Goal: Navigation & Orientation: Find specific page/section

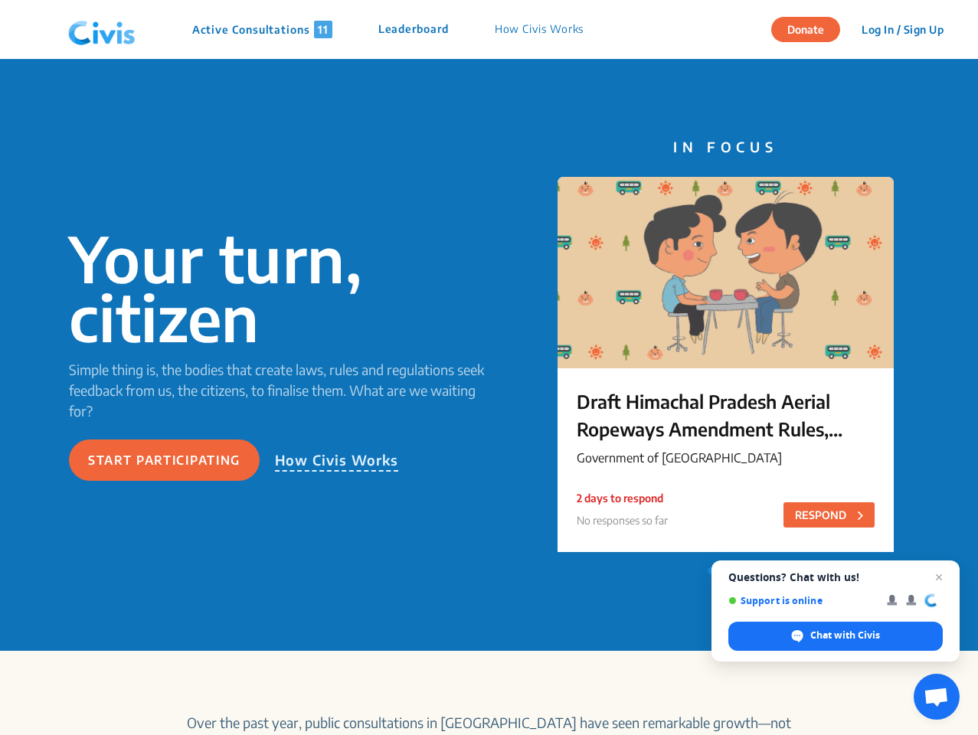
click at [102, 30] on img at bounding box center [102, 30] width 80 height 46
click at [263, 29] on p "Active Consultations 11" at bounding box center [262, 30] width 140 height 18
click at [416, 29] on p "Leaderboard" at bounding box center [413, 30] width 70 height 18
click at [541, 29] on p "How Civis Works" at bounding box center [540, 30] width 90 height 18
click at [902, 29] on button "Log In / Sign Up" at bounding box center [903, 30] width 102 height 24
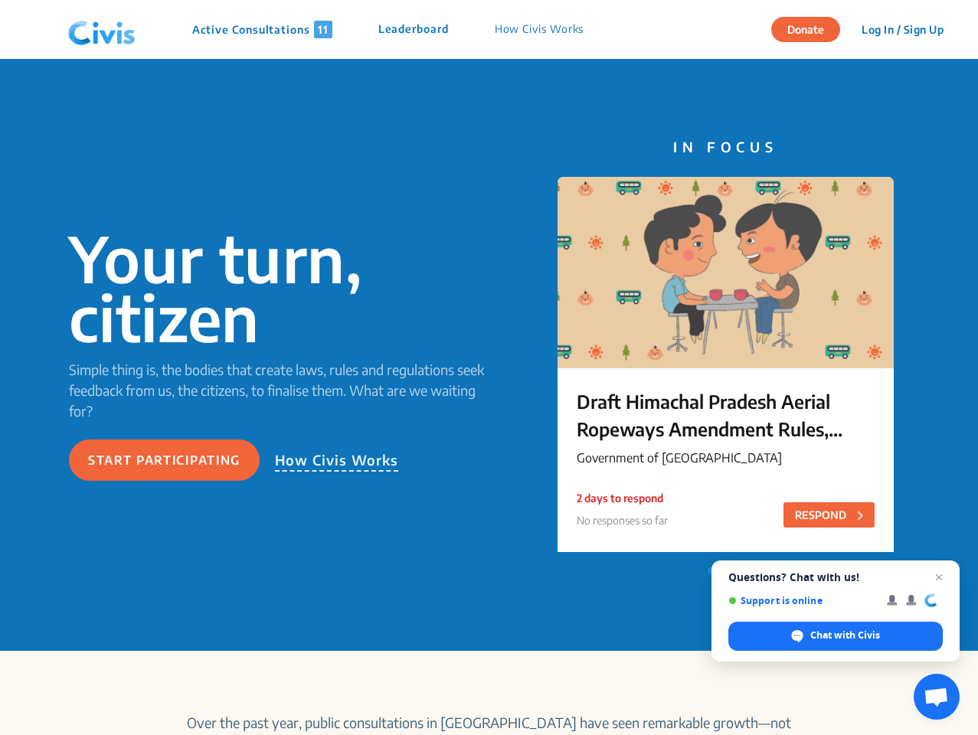
click at [164, 460] on button "Start participating" at bounding box center [164, 460] width 191 height 41
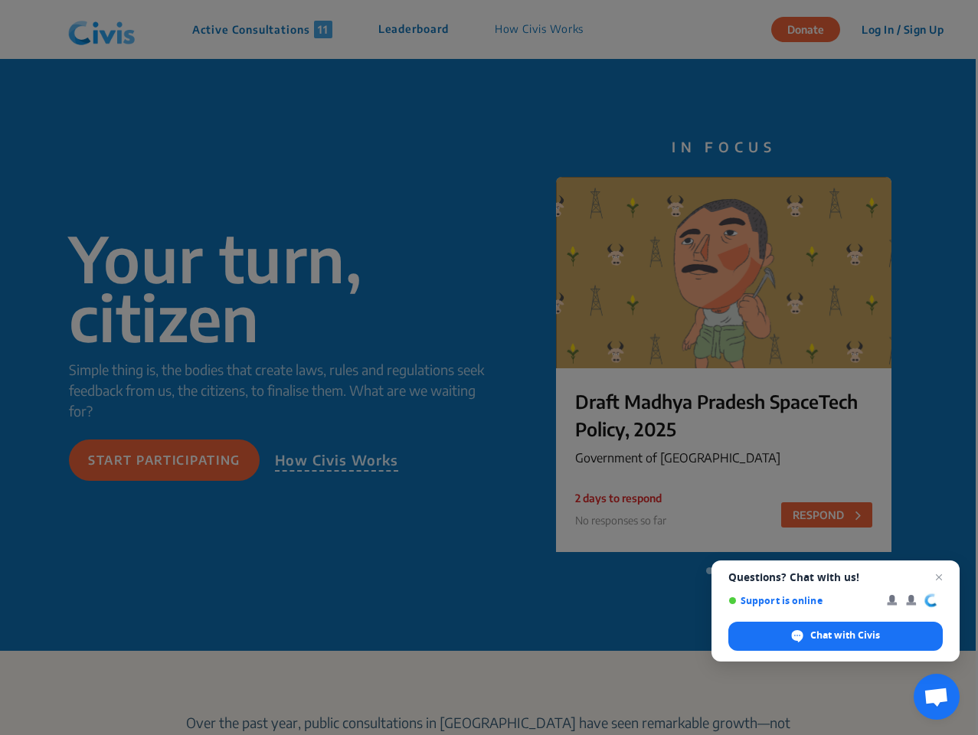
click at [336, 460] on bs-modal-backdrop at bounding box center [489, 367] width 978 height 735
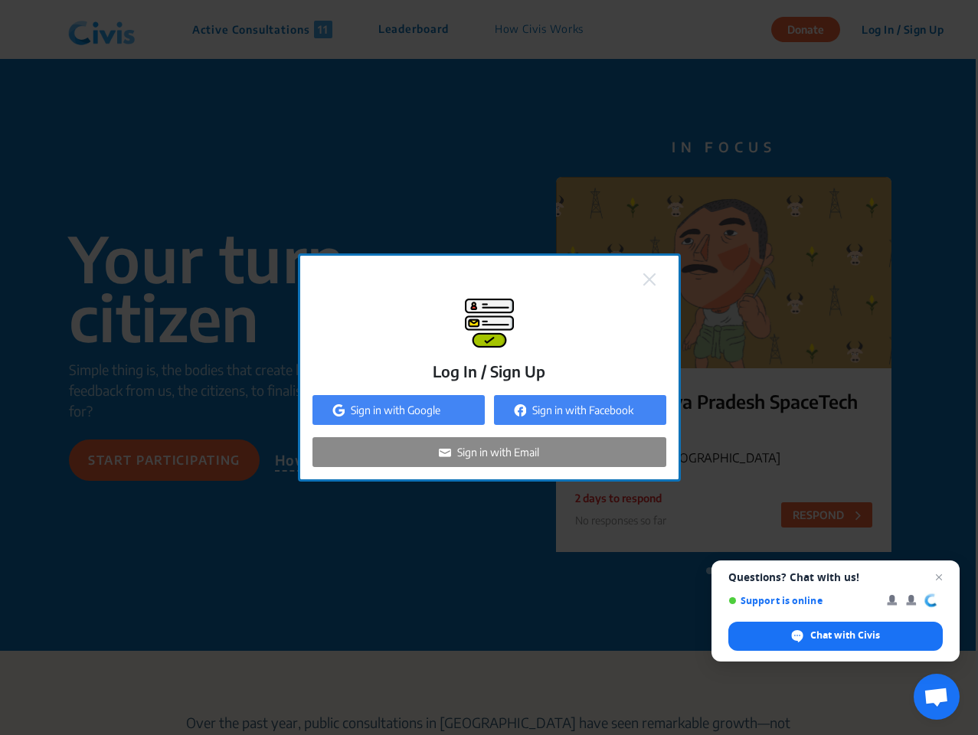
click at [937, 697] on span "Open chat" at bounding box center [935, 698] width 25 height 21
